Goal: Information Seeking & Learning: Learn about a topic

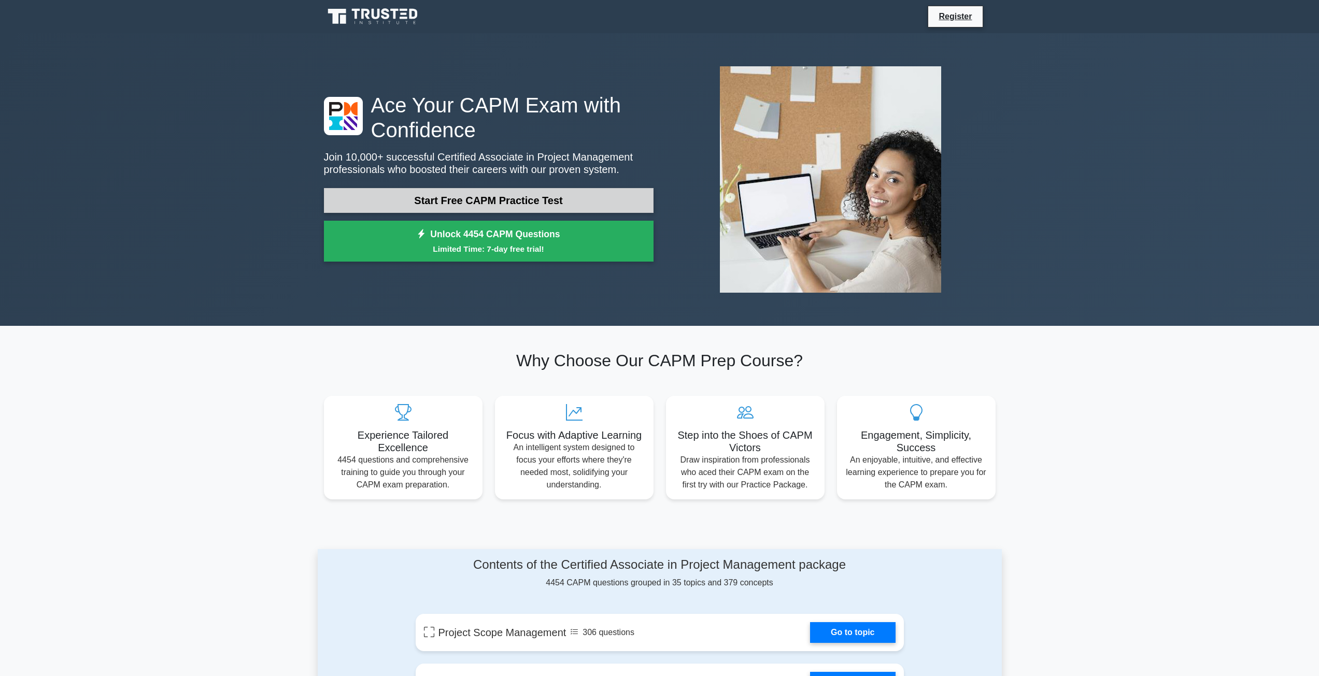
click at [466, 198] on link "Start Free CAPM Practice Test" at bounding box center [489, 200] width 330 height 25
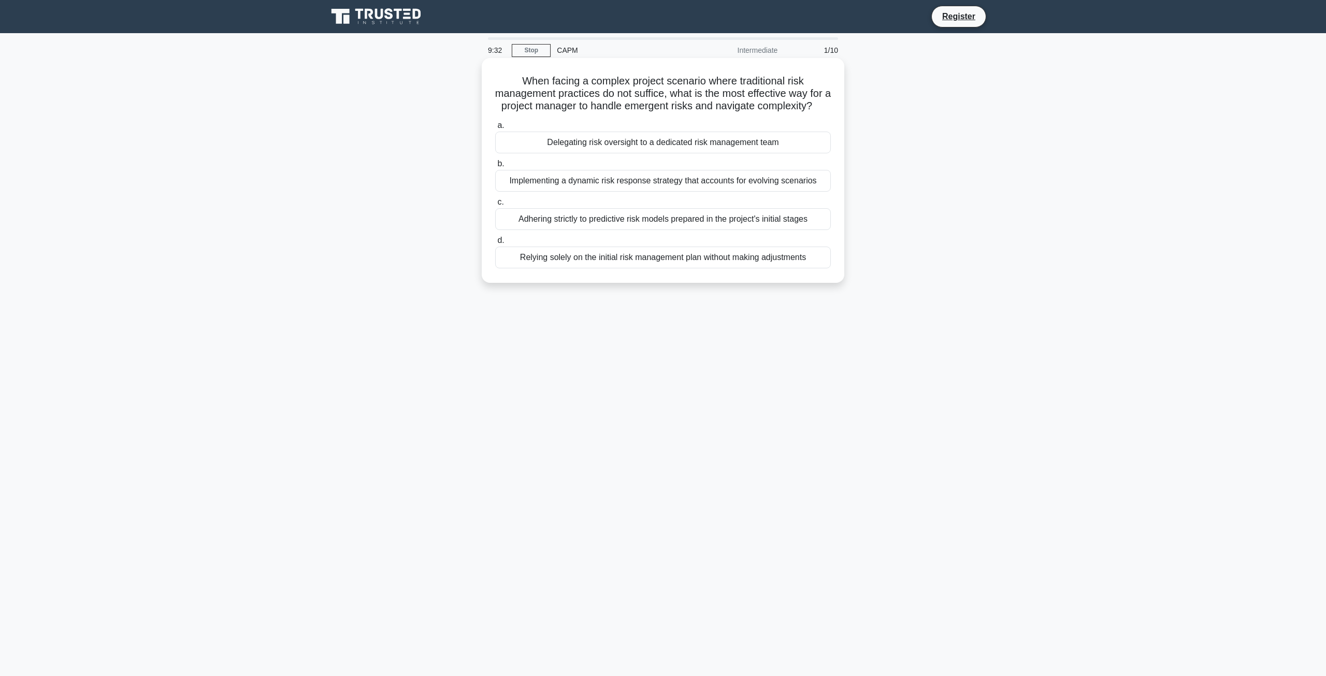
click at [662, 192] on div "Implementing a dynamic risk response strategy that accounts for evolving scenar…" at bounding box center [663, 181] width 336 height 22
click at [495, 167] on input "b. Implementing a dynamic risk response strategy that accounts for evolving sce…" at bounding box center [495, 164] width 0 height 7
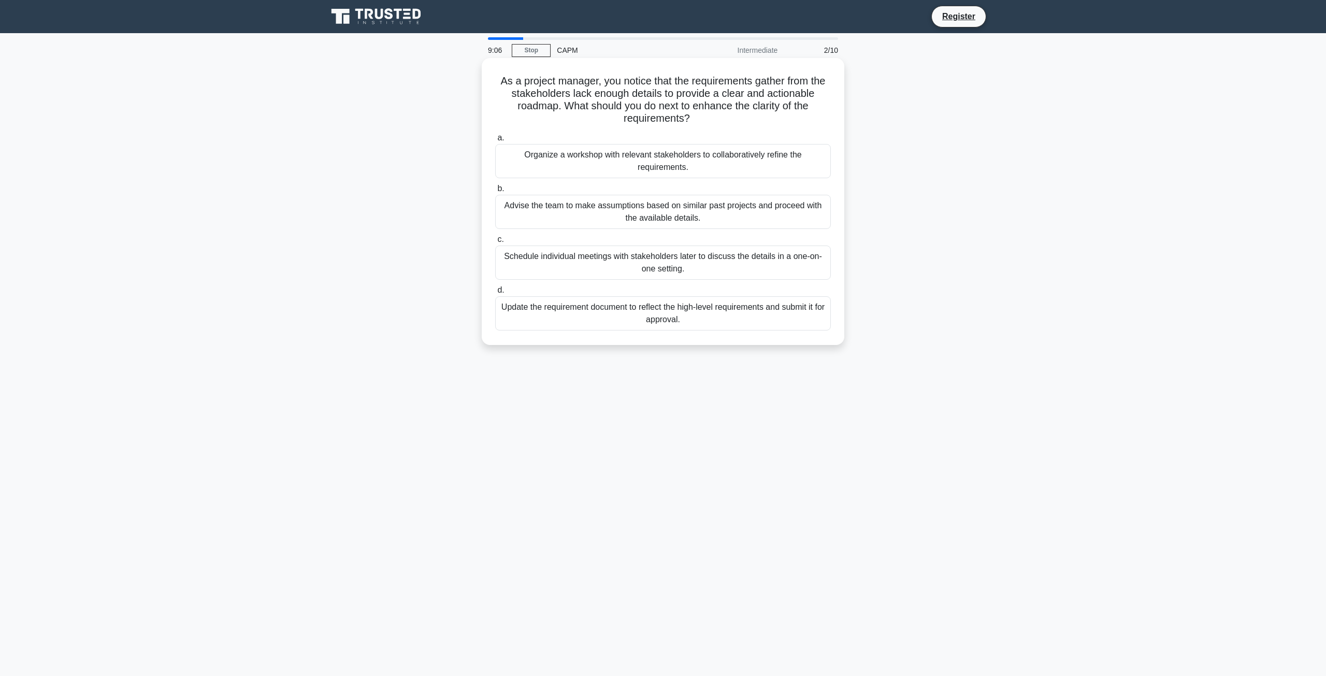
click at [644, 163] on div "Organize a workshop with relevant stakeholders to collaboratively refine the re…" at bounding box center [663, 161] width 336 height 34
click at [495, 141] on input "a. Organize a workshop with relevant stakeholders to collaboratively refine the…" at bounding box center [495, 138] width 0 height 7
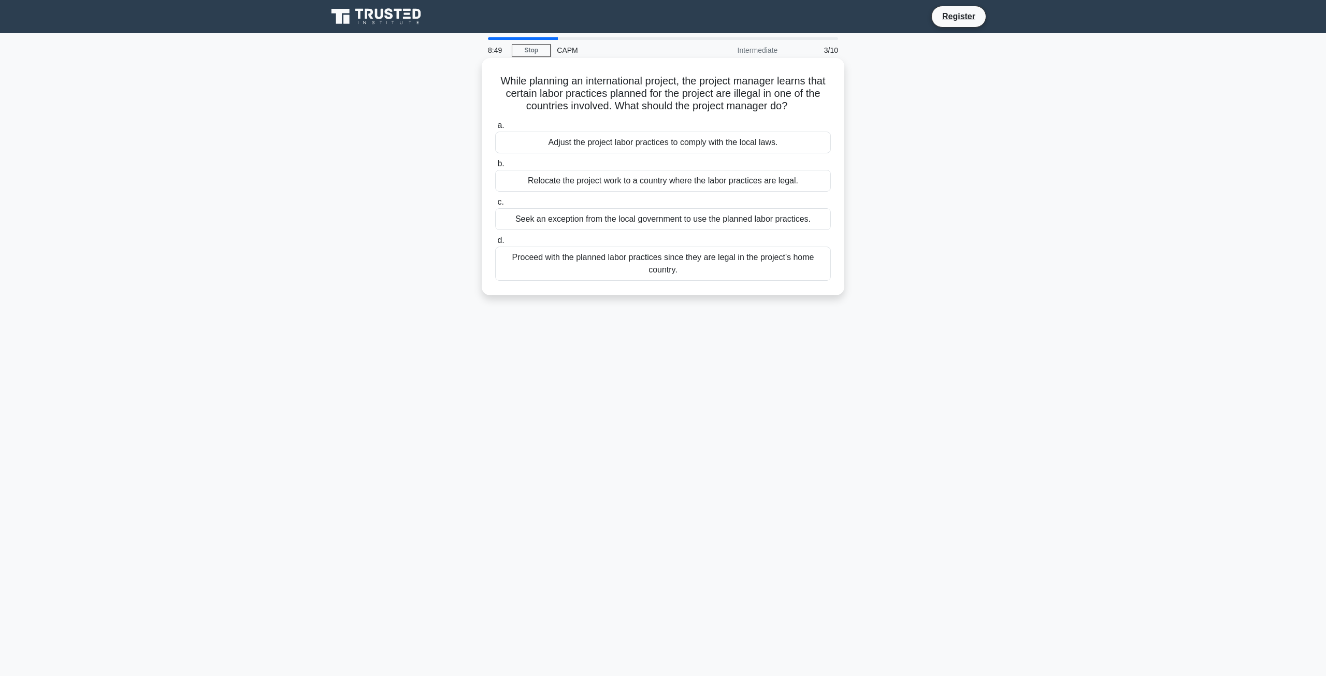
click at [676, 146] on div "Adjust the project labor practices to comply with the local laws." at bounding box center [663, 143] width 336 height 22
click at [495, 129] on input "a. Adjust the project labor practices to comply with the local laws." at bounding box center [495, 125] width 0 height 7
click at [690, 182] on div "The project is under budget but behind schedule." at bounding box center [663, 181] width 336 height 22
click at [495, 167] on input "b. The project is under budget but behind schedule." at bounding box center [495, 164] width 0 height 7
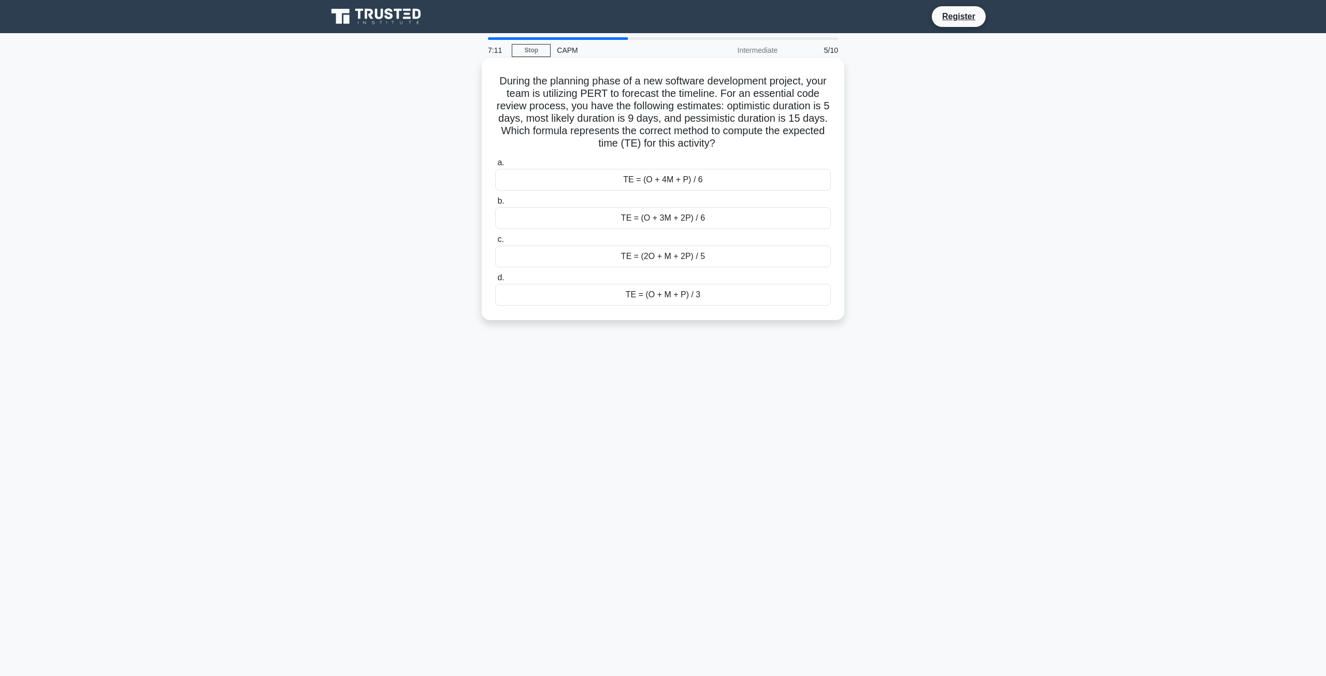
click at [672, 297] on div "TE = (O + M + P) / 3" at bounding box center [663, 295] width 336 height 22
click at [495, 281] on input "d. TE = (O + M + P) / 3" at bounding box center [495, 278] width 0 height 7
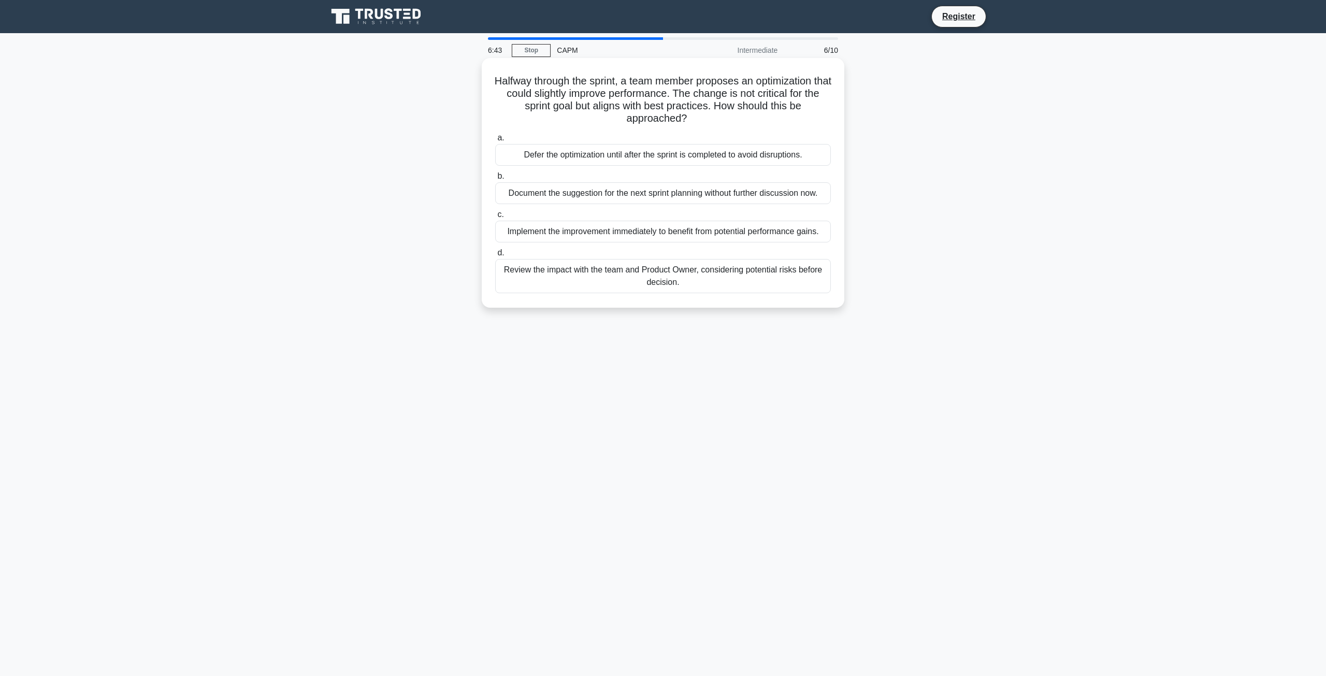
click at [694, 194] on div "Document the suggestion for the next sprint planning without further discussion…" at bounding box center [663, 193] width 336 height 22
click at [495, 180] on input "b. Document the suggestion for the next sprint planning without further discuss…" at bounding box center [495, 176] width 0 height 7
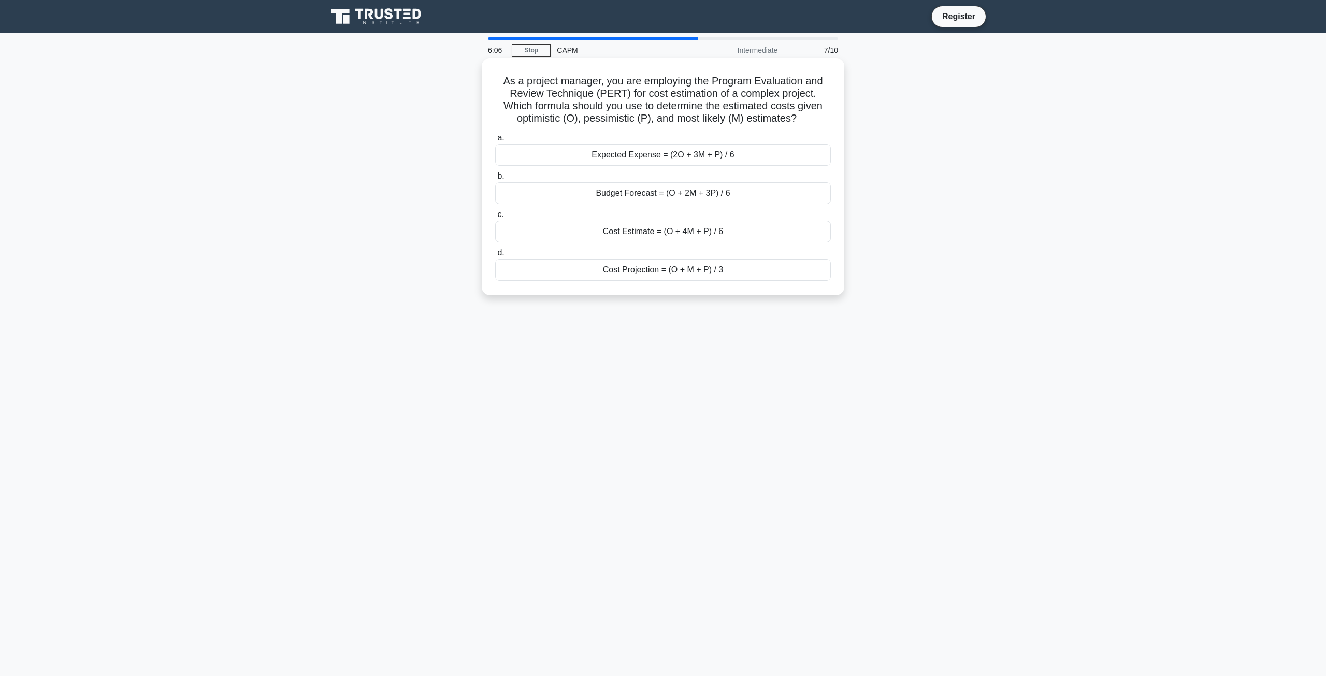
click at [641, 229] on div "Cost Estimate = (O + 4M + P) / 6" at bounding box center [663, 232] width 336 height 22
click at [495, 218] on input "c. Cost Estimate = (O + 4M + P) / 6" at bounding box center [495, 214] width 0 height 7
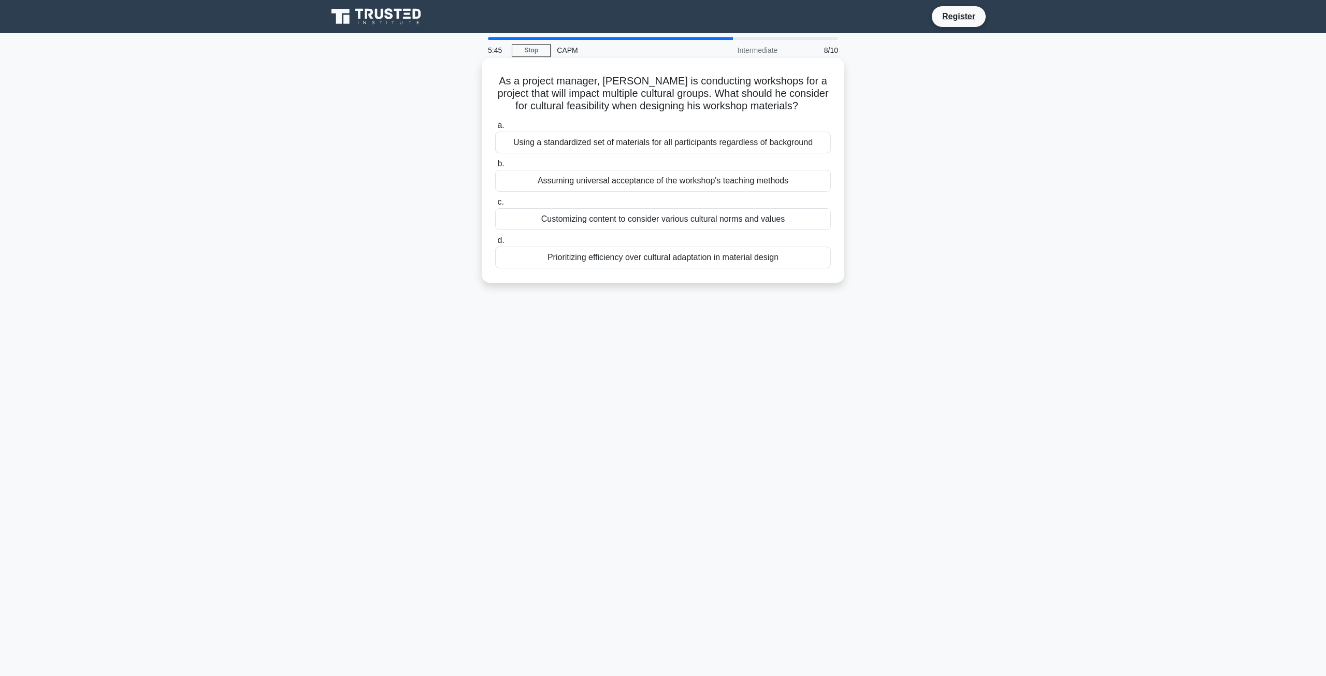
click at [674, 220] on div "Customizing content to consider various cultural norms and values" at bounding box center [663, 219] width 336 height 22
click at [495, 206] on input "c. Customizing content to consider various cultural norms and values" at bounding box center [495, 202] width 0 height 7
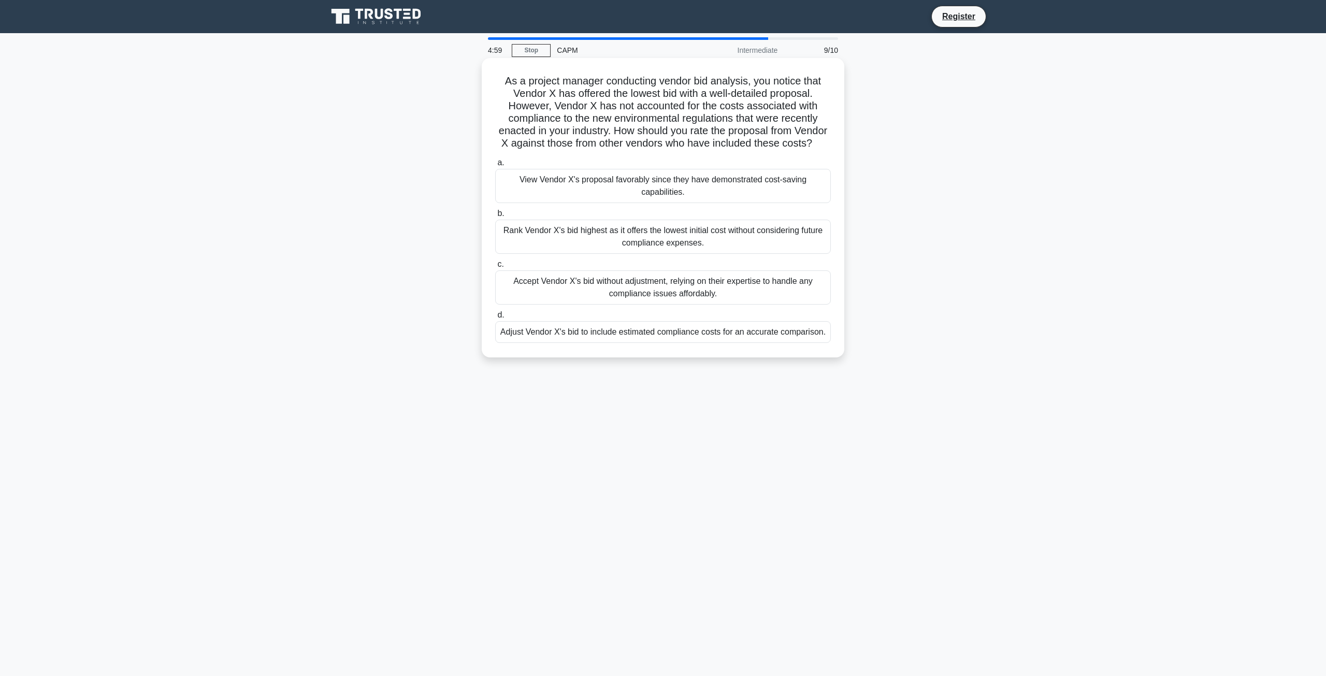
click at [710, 343] on div "Adjust Vendor X's bid to include estimated compliance costs for an accurate com…" at bounding box center [663, 332] width 336 height 22
click at [495, 319] on input "d. Adjust Vendor X's bid to include estimated compliance costs for an accurate …" at bounding box center [495, 315] width 0 height 7
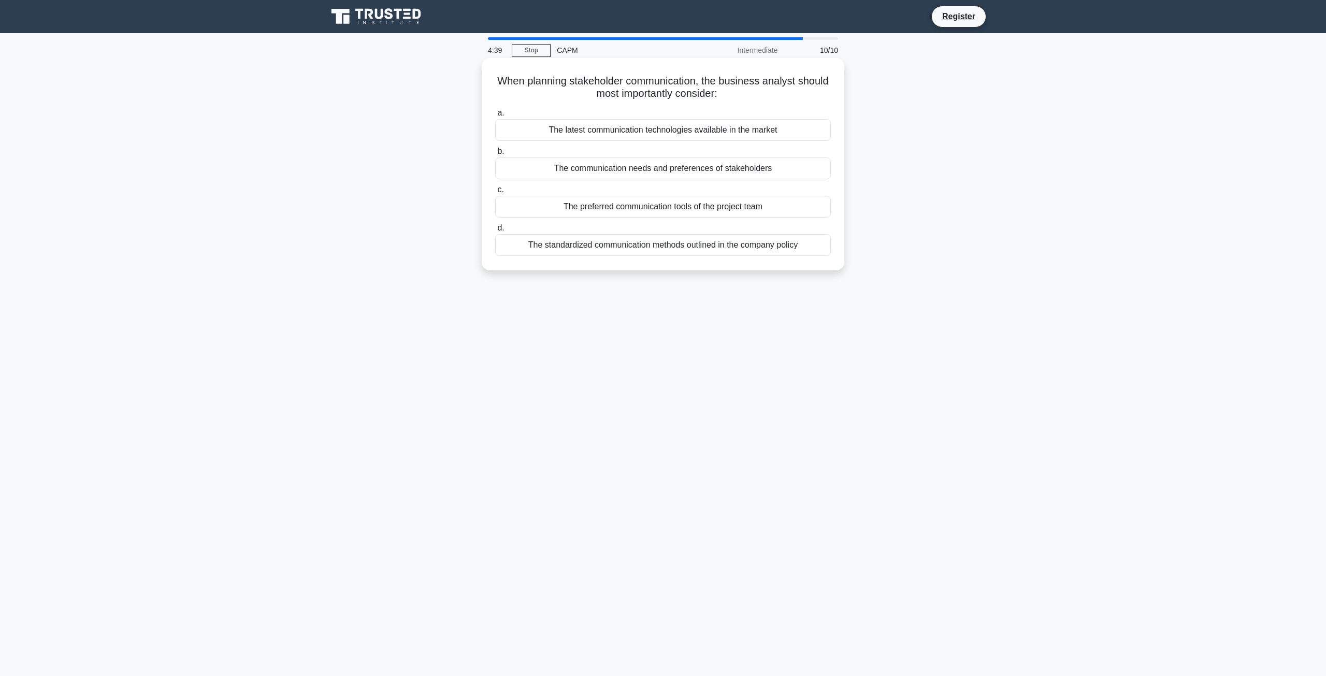
click at [665, 170] on div "The communication needs and preferences of stakeholders" at bounding box center [663, 169] width 336 height 22
click at [495, 155] on input "b. The communication needs and preferences of stakeholders" at bounding box center [495, 151] width 0 height 7
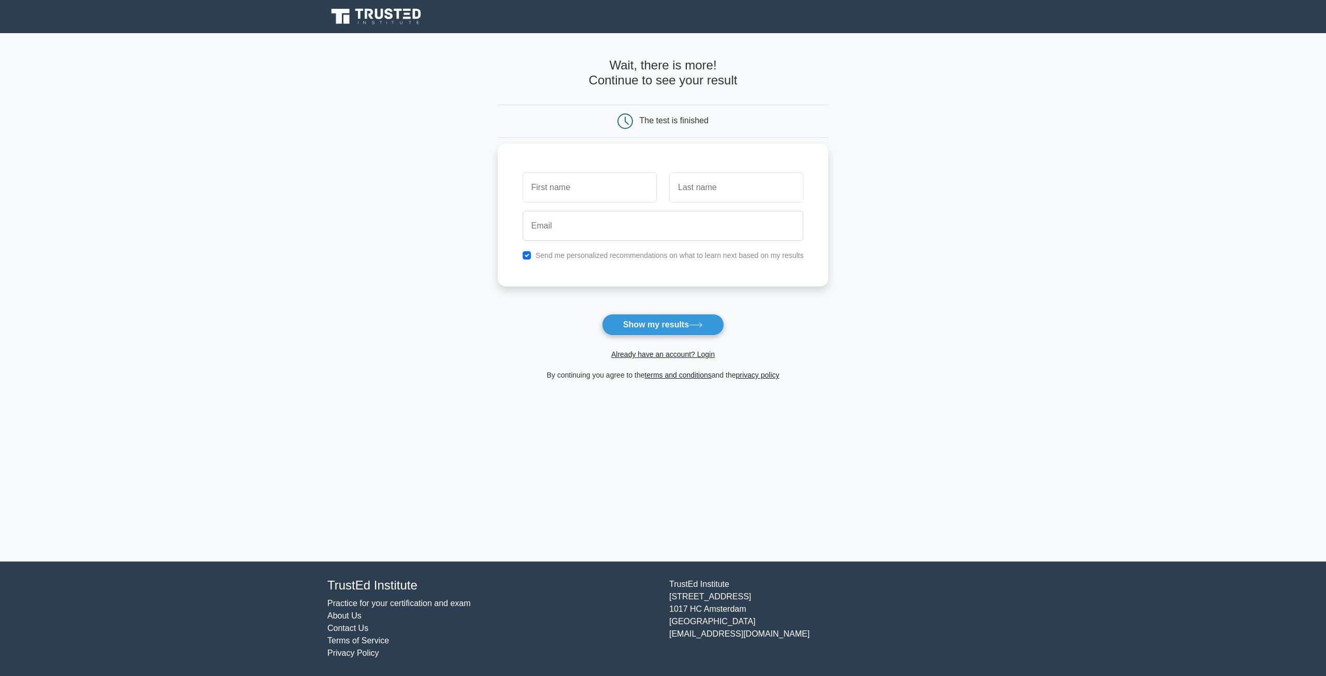
click at [609, 184] on input "text" at bounding box center [590, 188] width 134 height 30
type input "g"
click at [710, 190] on input "text" at bounding box center [736, 188] width 134 height 30
type input "t"
click at [640, 230] on input "email" at bounding box center [663, 226] width 281 height 30
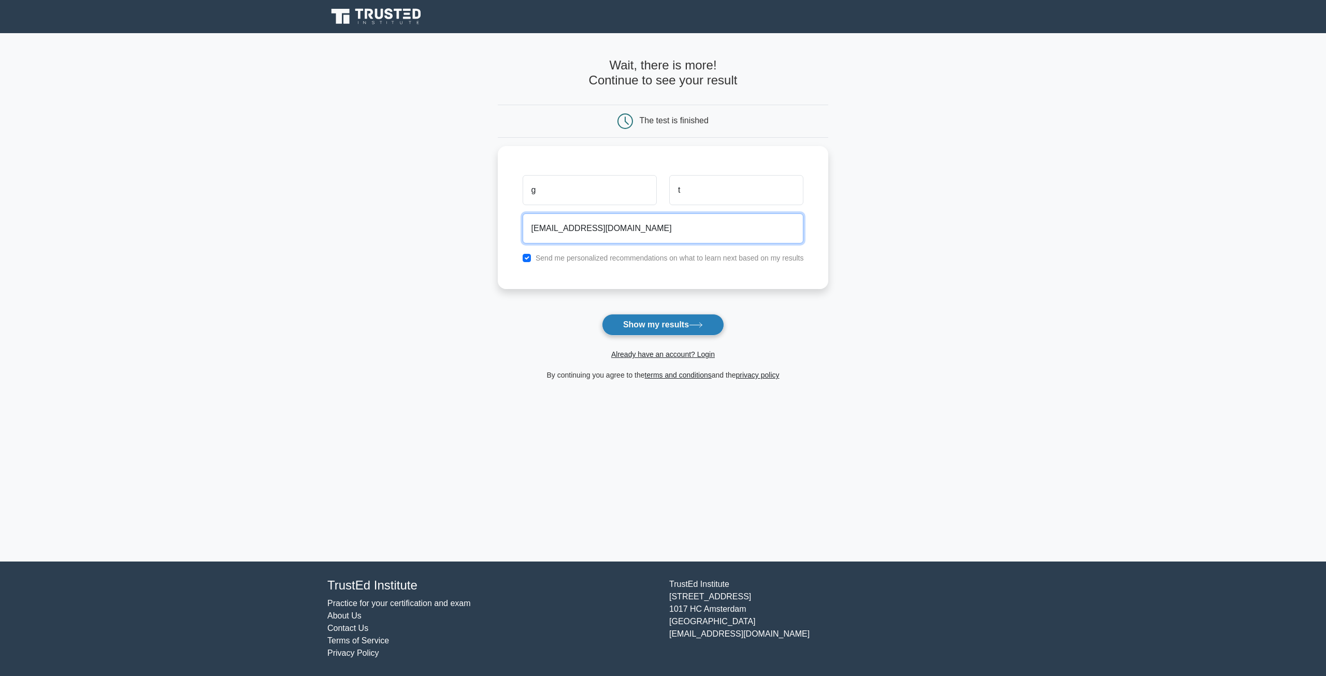
type input "redsparkypanda@gmail.com"
click at [685, 328] on button "Show my results" at bounding box center [663, 325] width 122 height 22
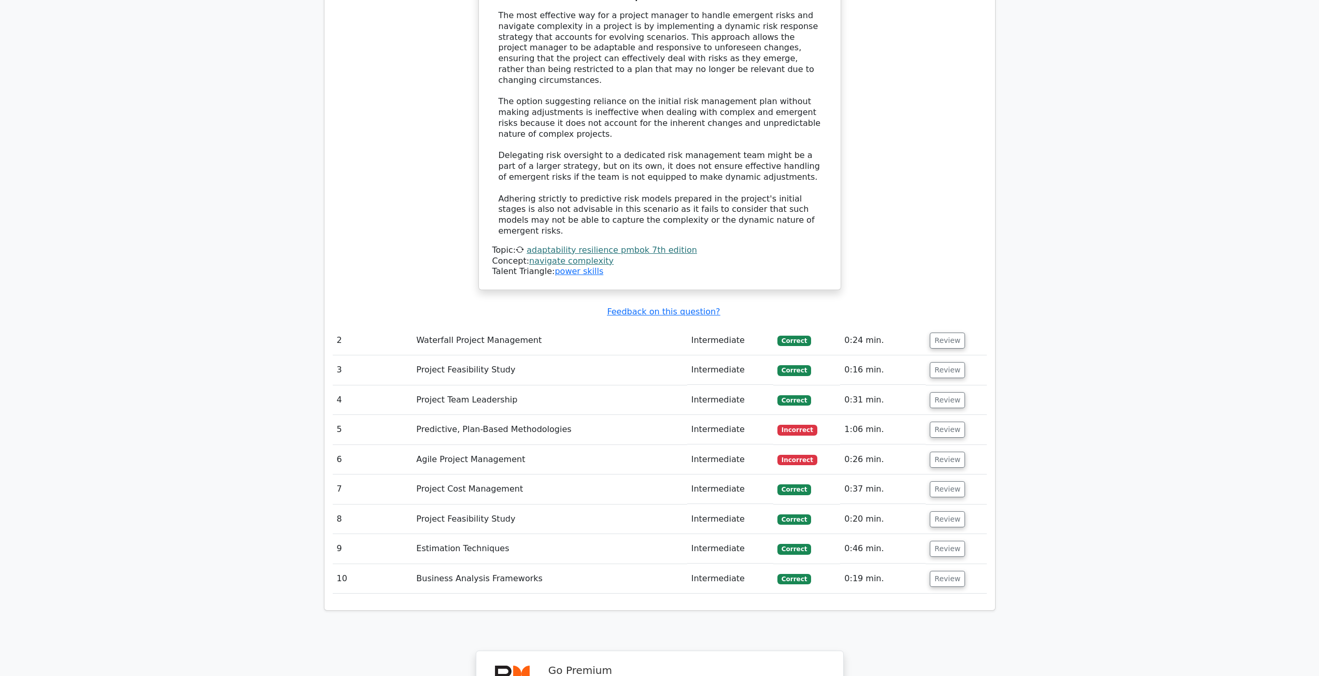
scroll to position [1295, 0]
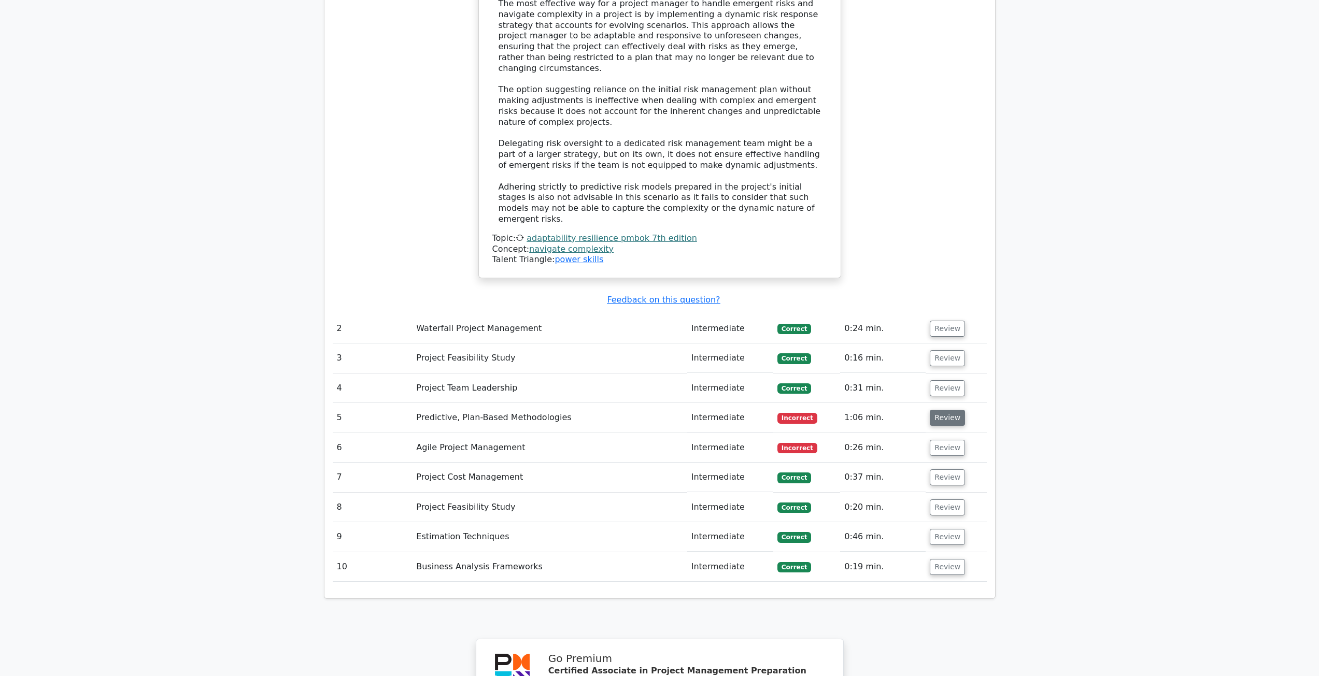
drag, startPoint x: 946, startPoint y: 318, endPoint x: 932, endPoint y: 314, distance: 14.5
click at [932, 410] on button "Review" at bounding box center [946, 418] width 35 height 16
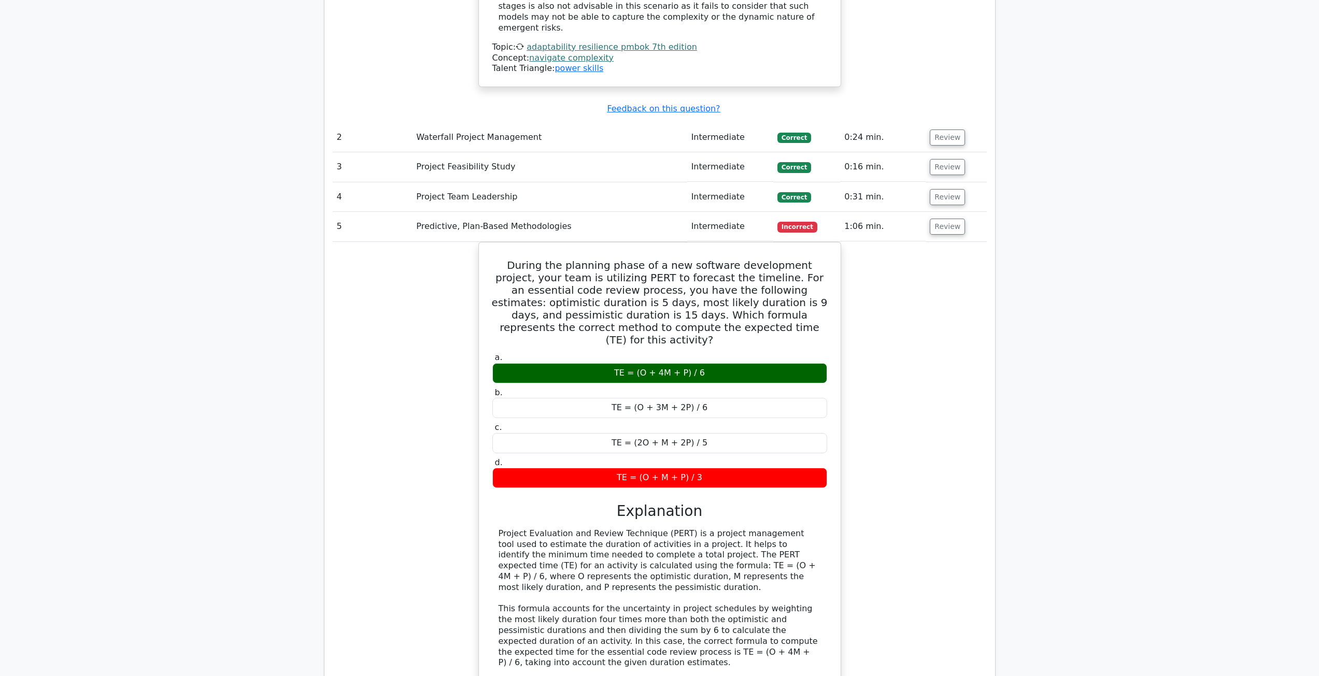
scroll to position [1710, 0]
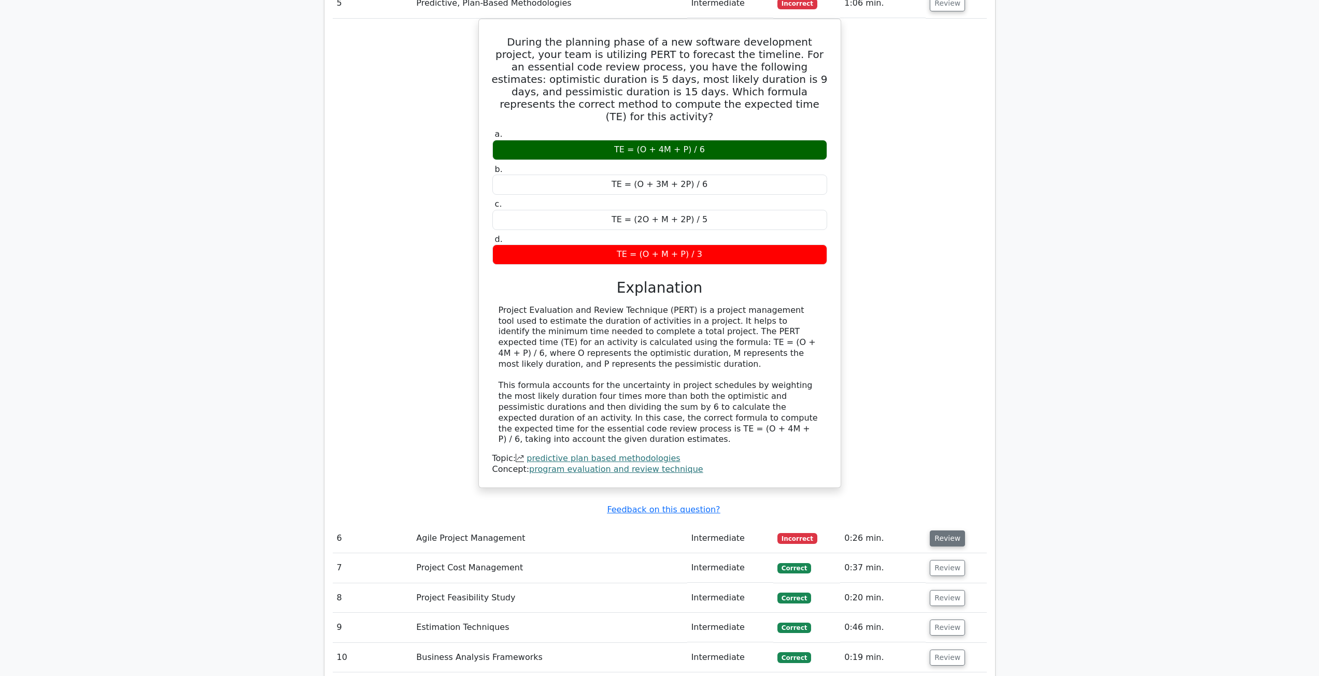
click at [946, 531] on button "Review" at bounding box center [946, 539] width 35 height 16
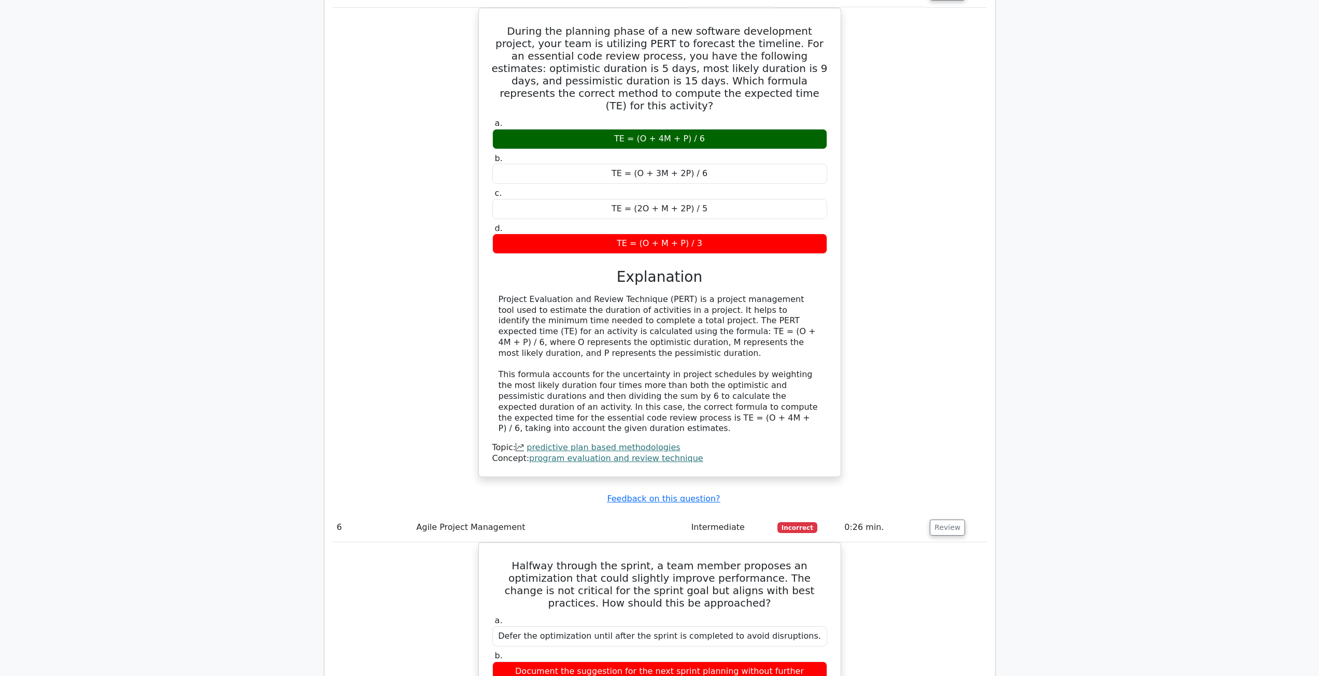
scroll to position [1658, 0]
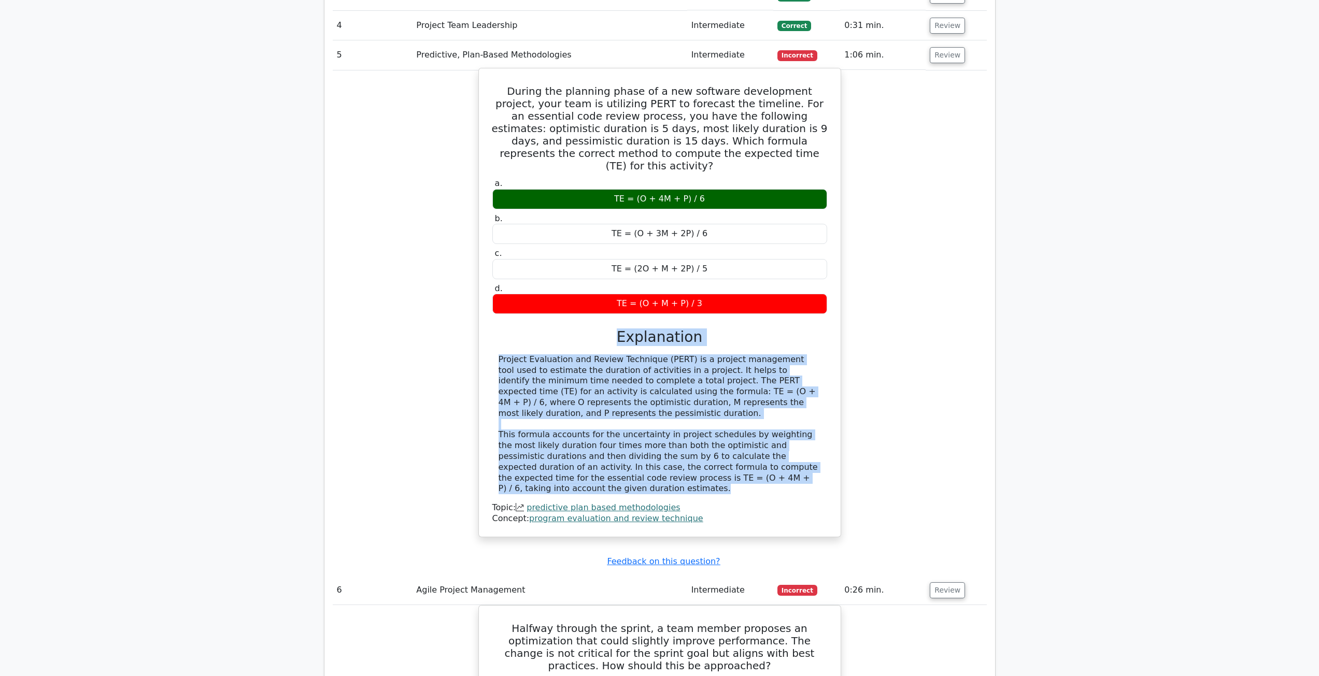
drag, startPoint x: 618, startPoint y: 220, endPoint x: 784, endPoint y: 357, distance: 215.3
click at [784, 357] on div "a. TE = (O + 4M + P) / 6 b. TE = (O + 3M + 2P) / 6 c." at bounding box center [659, 350] width 337 height 348
copy div "Explanation Project Evaluation and Review Technique (PERT) is a project managem…"
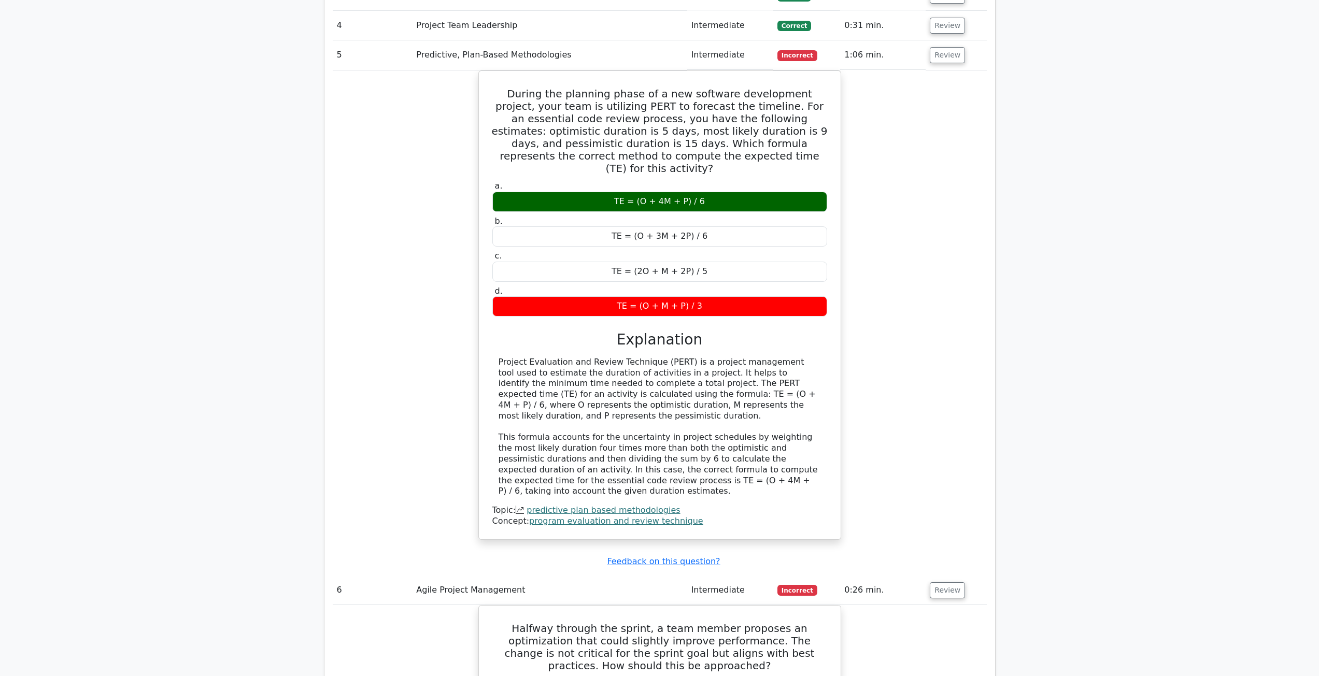
drag, startPoint x: 905, startPoint y: 127, endPoint x: 902, endPoint y: 136, distance: 10.0
click at [905, 127] on div "During the planning phase of a new software development project, your team is u…" at bounding box center [660, 311] width 654 height 482
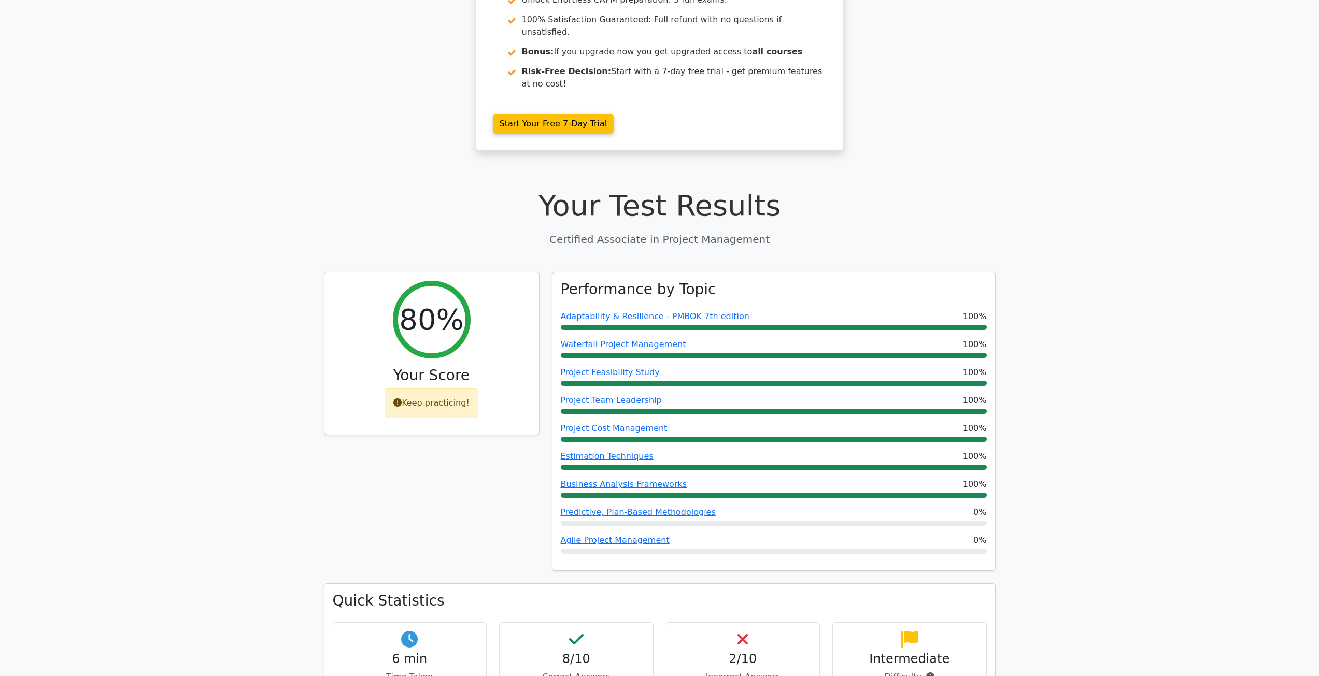
scroll to position [0, 0]
